Goal: Entertainment & Leisure: Browse casually

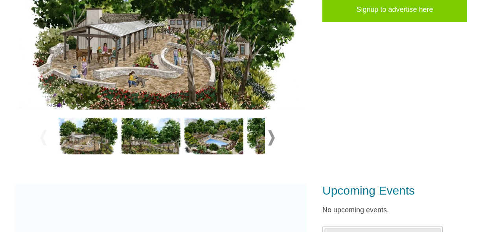
scroll to position [229, 0]
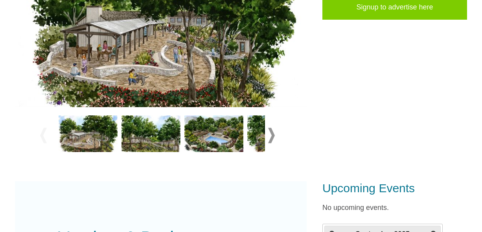
click at [272, 135] on span at bounding box center [271, 134] width 7 height 15
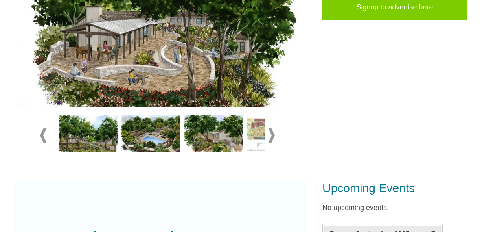
click at [272, 135] on span at bounding box center [271, 134] width 7 height 15
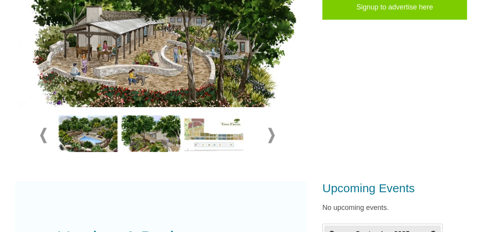
click at [233, 136] on img at bounding box center [213, 133] width 59 height 37
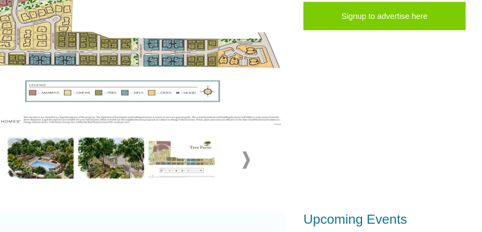
scroll to position [219, 0]
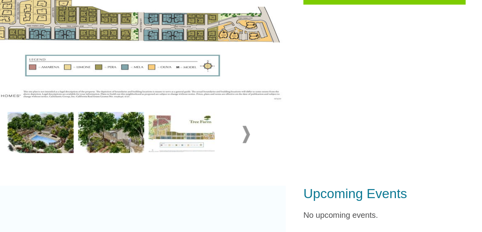
click at [271, 144] on span at bounding box center [271, 144] width 7 height 15
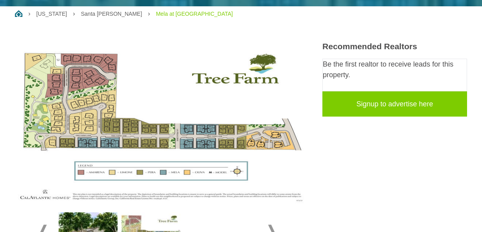
scroll to position [125, 0]
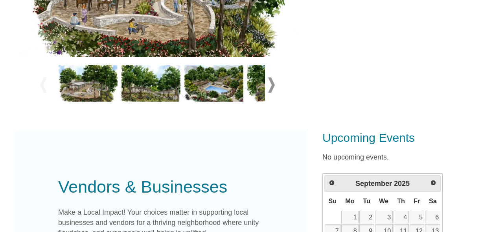
scroll to position [282, 0]
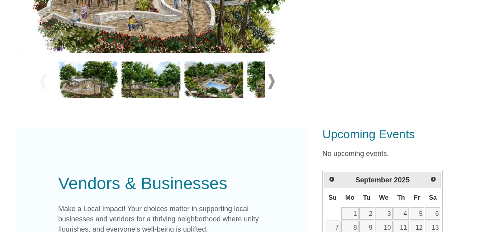
click at [270, 81] on span at bounding box center [271, 81] width 7 height 15
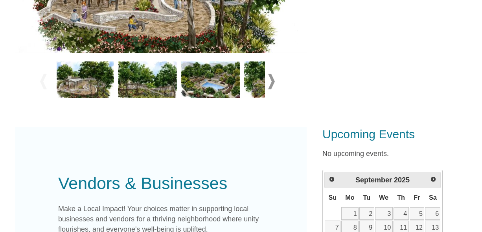
click at [270, 81] on span at bounding box center [271, 81] width 7 height 15
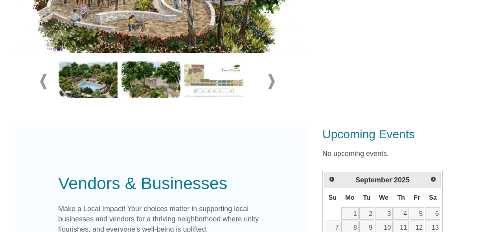
click at [216, 78] on img at bounding box center [213, 79] width 59 height 37
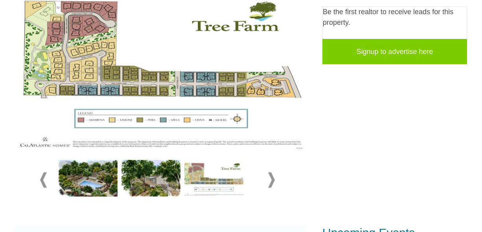
scroll to position [184, 0]
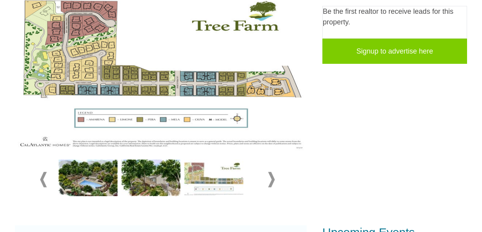
click at [173, 68] on img at bounding box center [161, 69] width 292 height 164
click at [175, 82] on img at bounding box center [161, 69] width 292 height 164
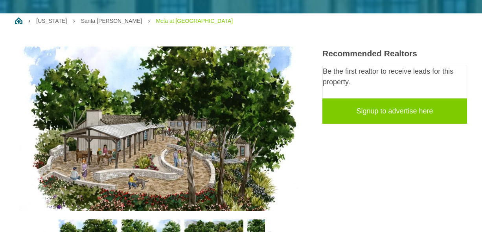
scroll to position [235, 0]
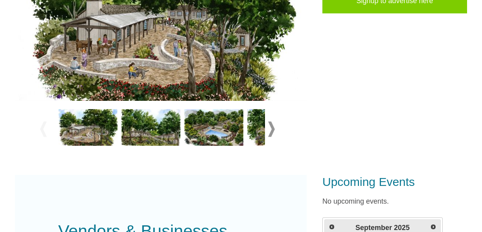
click at [270, 126] on span at bounding box center [271, 128] width 7 height 15
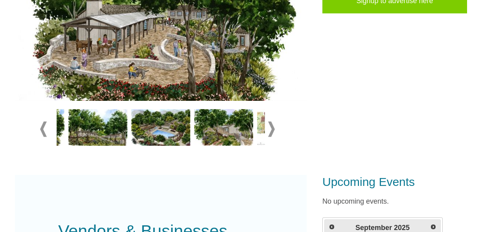
click at [270, 126] on span at bounding box center [271, 128] width 7 height 15
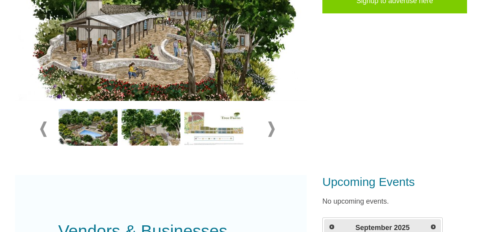
click at [236, 125] on img at bounding box center [213, 127] width 59 height 37
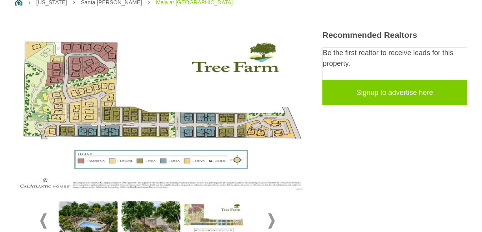
scroll to position [144, 0]
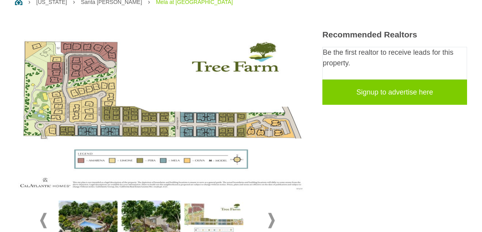
click at [222, 115] on img at bounding box center [161, 110] width 292 height 164
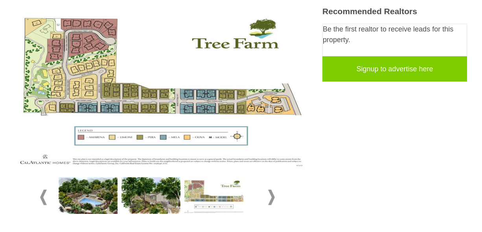
scroll to position [170, 0]
